Goal: Task Accomplishment & Management: Use online tool/utility

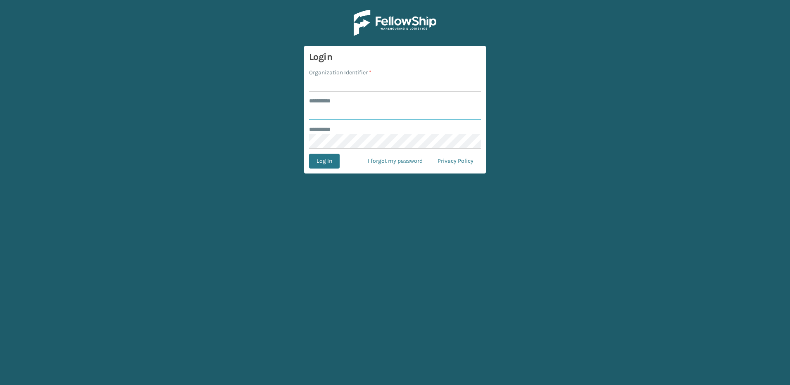
type input "********"
click at [341, 79] on input "Organization Identifier *" at bounding box center [395, 84] width 172 height 15
type input "Fellowship - East"
click at [328, 163] on button "Log In" at bounding box center [324, 161] width 31 height 15
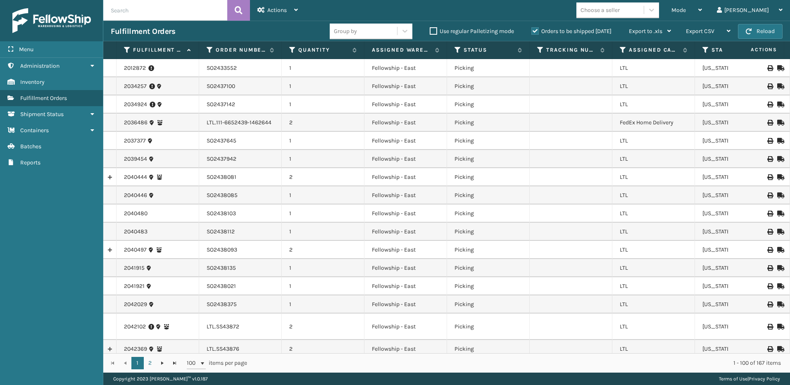
click at [686, 12] on span "Mode" at bounding box center [679, 10] width 14 height 7
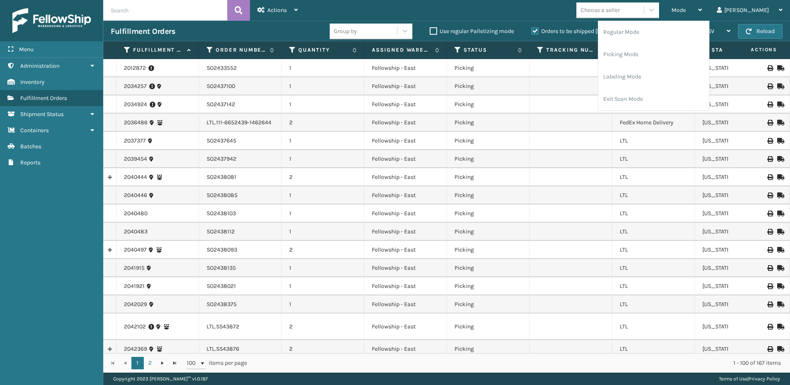
click at [657, 52] on li "Picking Mode" at bounding box center [653, 54] width 111 height 22
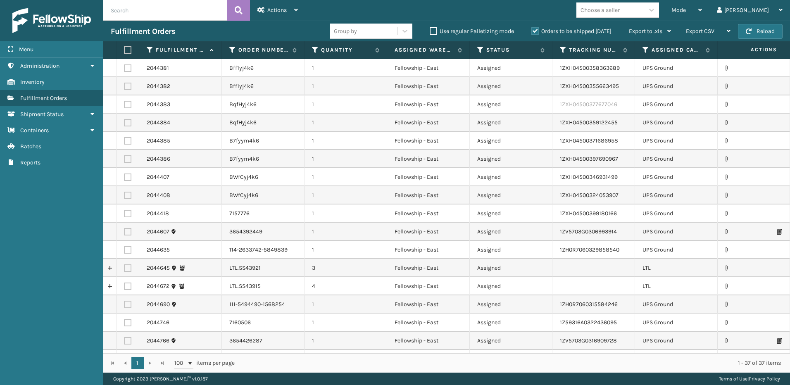
scroll to position [41, 0]
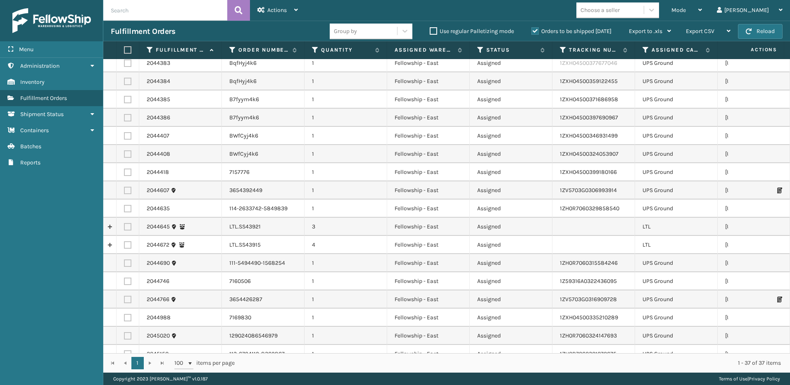
click at [126, 226] on label at bounding box center [127, 226] width 7 height 7
click at [124, 226] on input "checkbox" at bounding box center [124, 225] width 0 height 5
checkbox input "true"
click at [128, 246] on label at bounding box center [127, 244] width 7 height 7
click at [124, 246] on input "checkbox" at bounding box center [124, 243] width 0 height 5
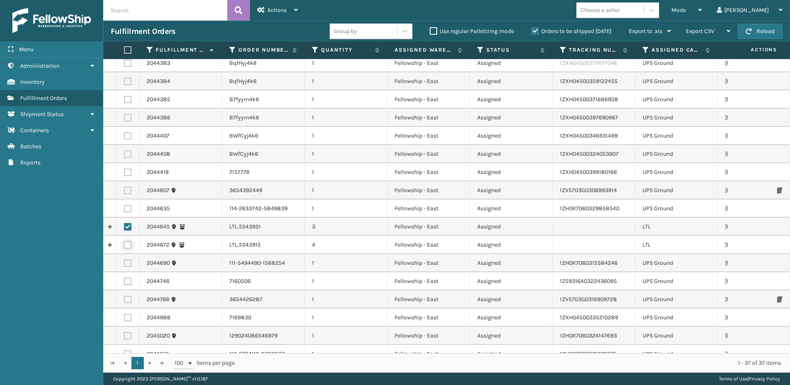
checkbox input "true"
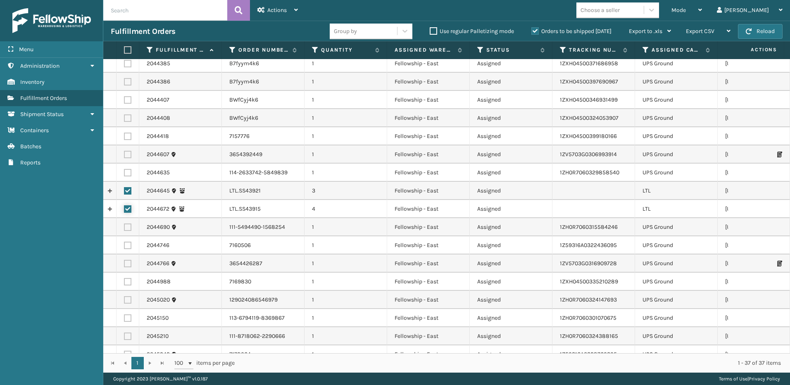
scroll to position [0, 0]
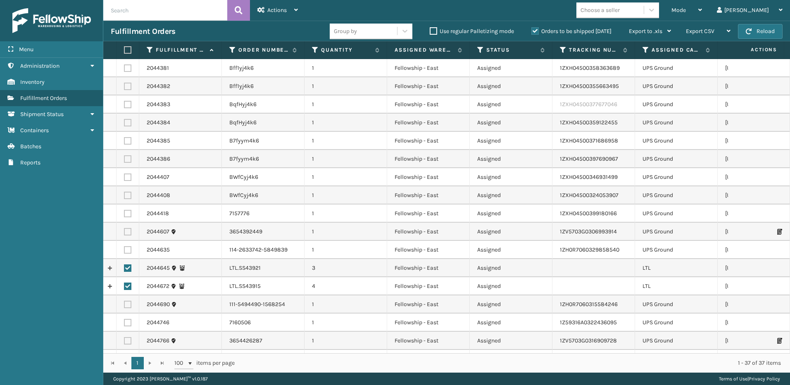
click at [265, 5] on div "Actions" at bounding box center [277, 10] width 41 height 21
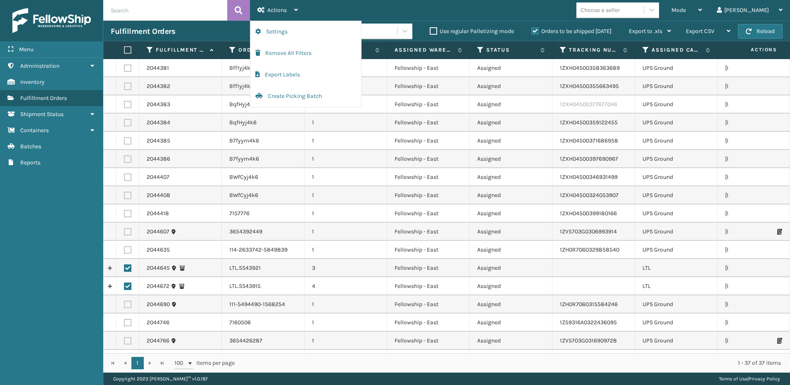
click at [274, 95] on button "Create Picking Batch" at bounding box center [305, 96] width 111 height 21
